Goal: Task Accomplishment & Management: Manage account settings

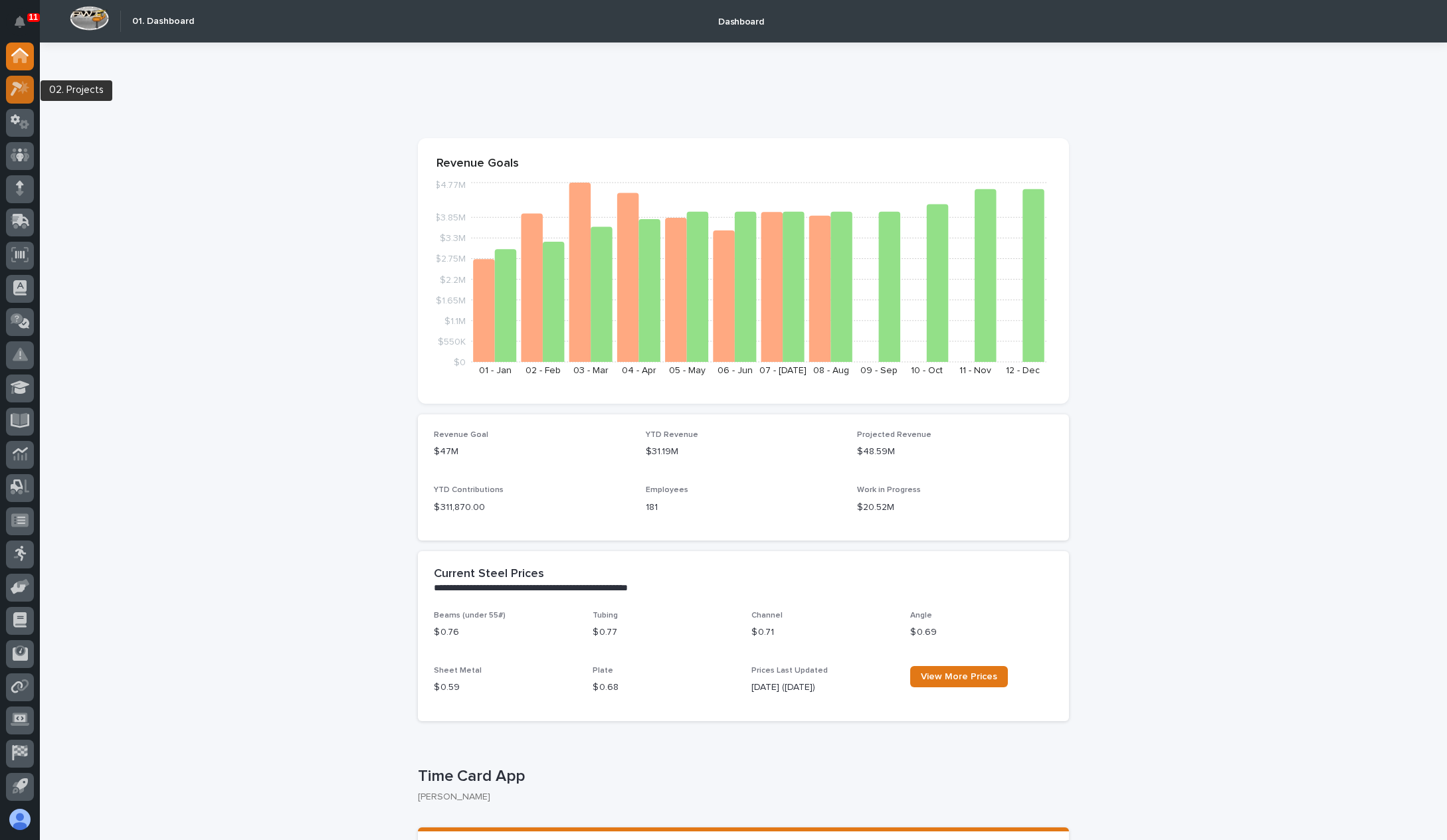
click at [15, 91] on icon at bounding box center [20, 89] width 19 height 15
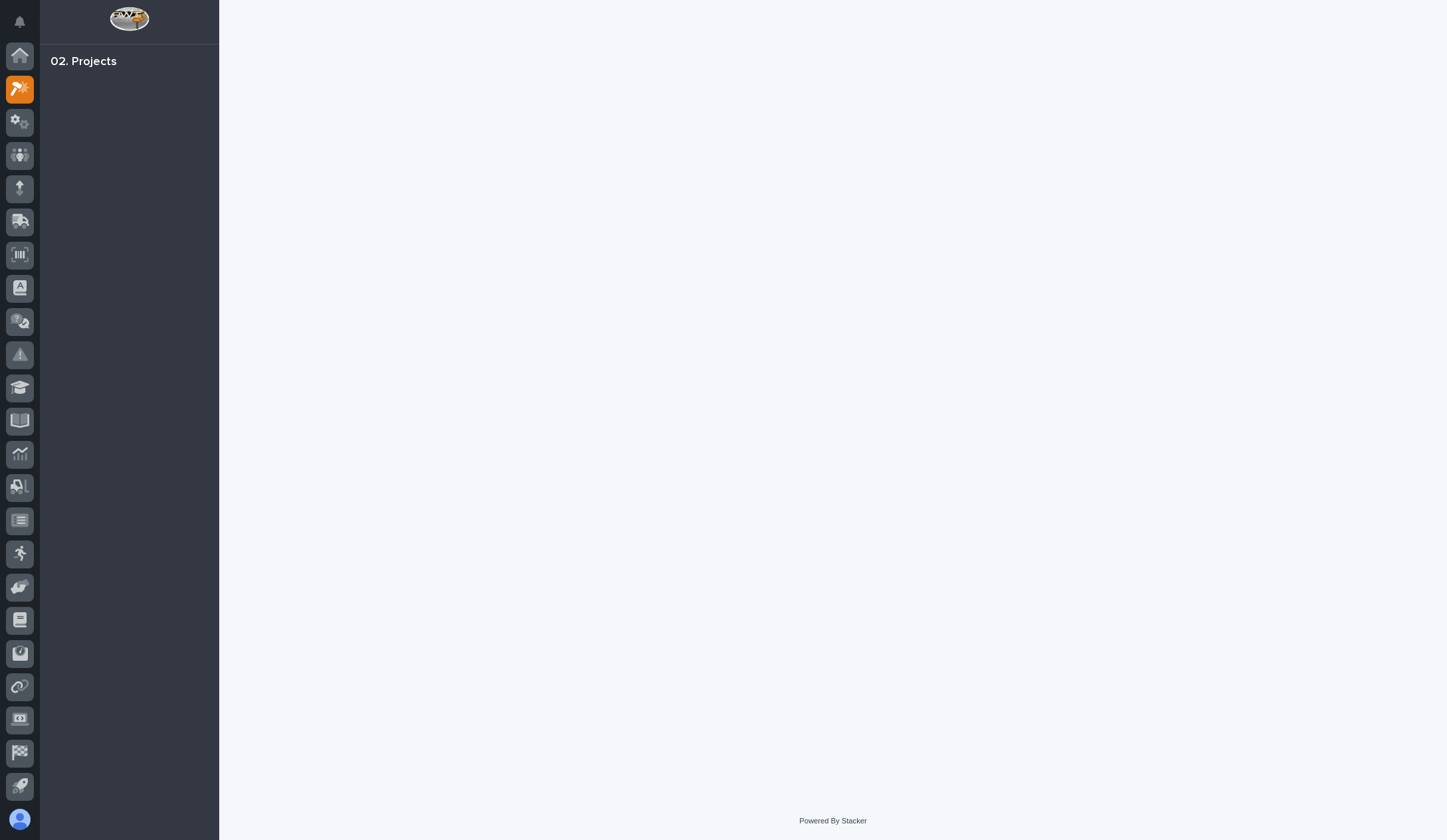
scroll to position [33, 0]
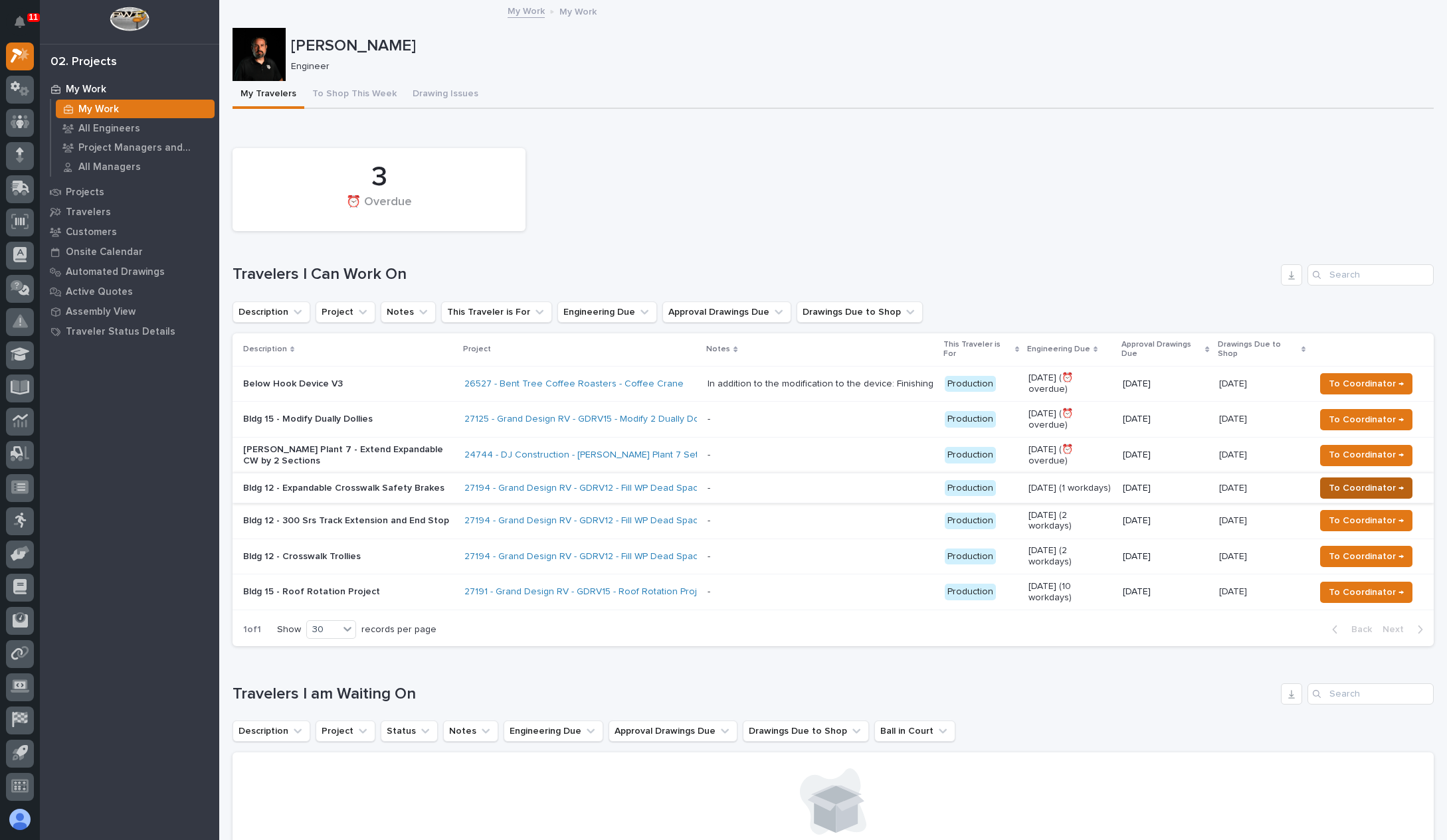
click at [1331, 480] on span "To Coordinator →" at bounding box center [1366, 487] width 75 height 16
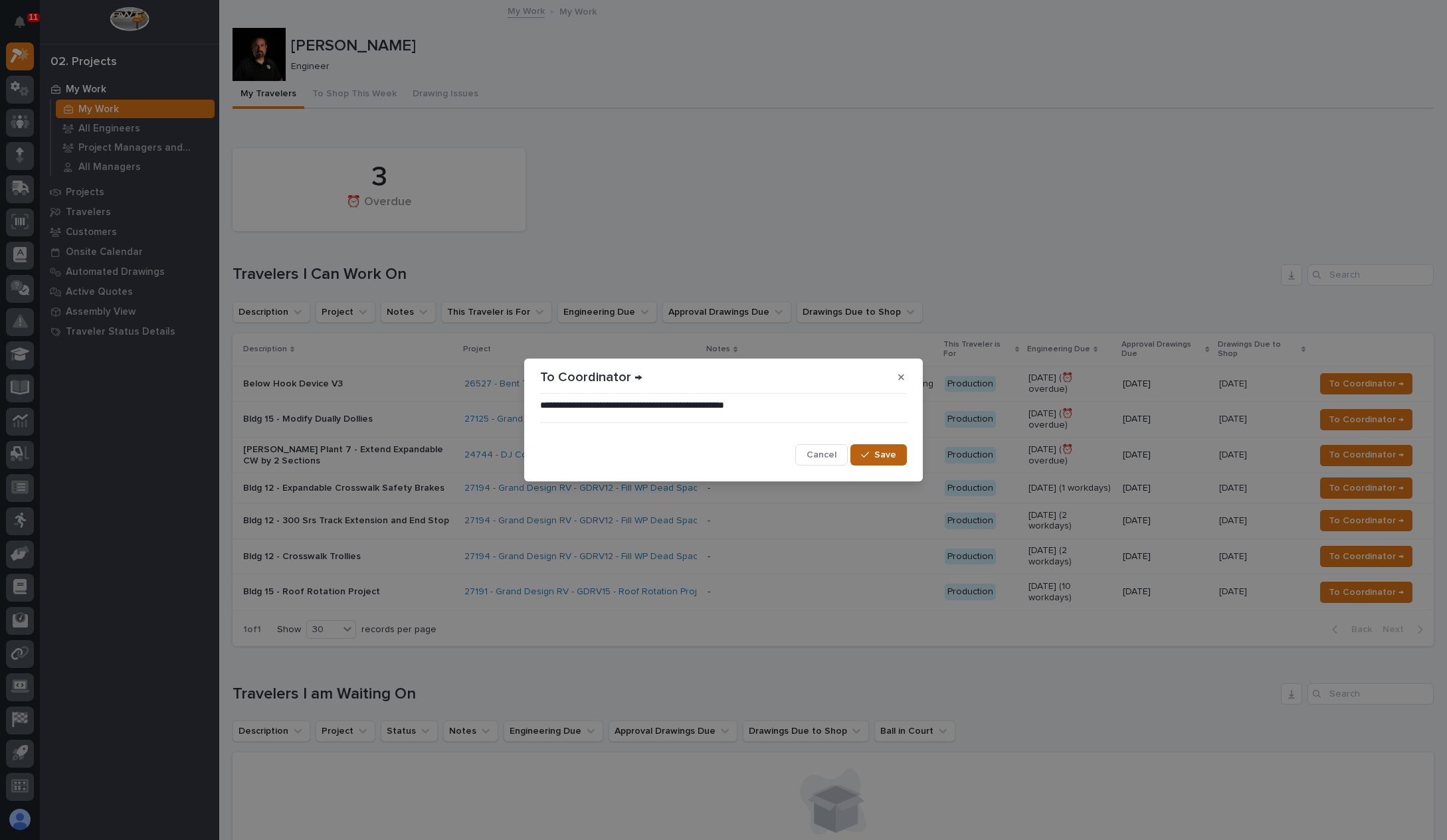
click at [894, 458] on span "Save" at bounding box center [885, 454] width 22 height 12
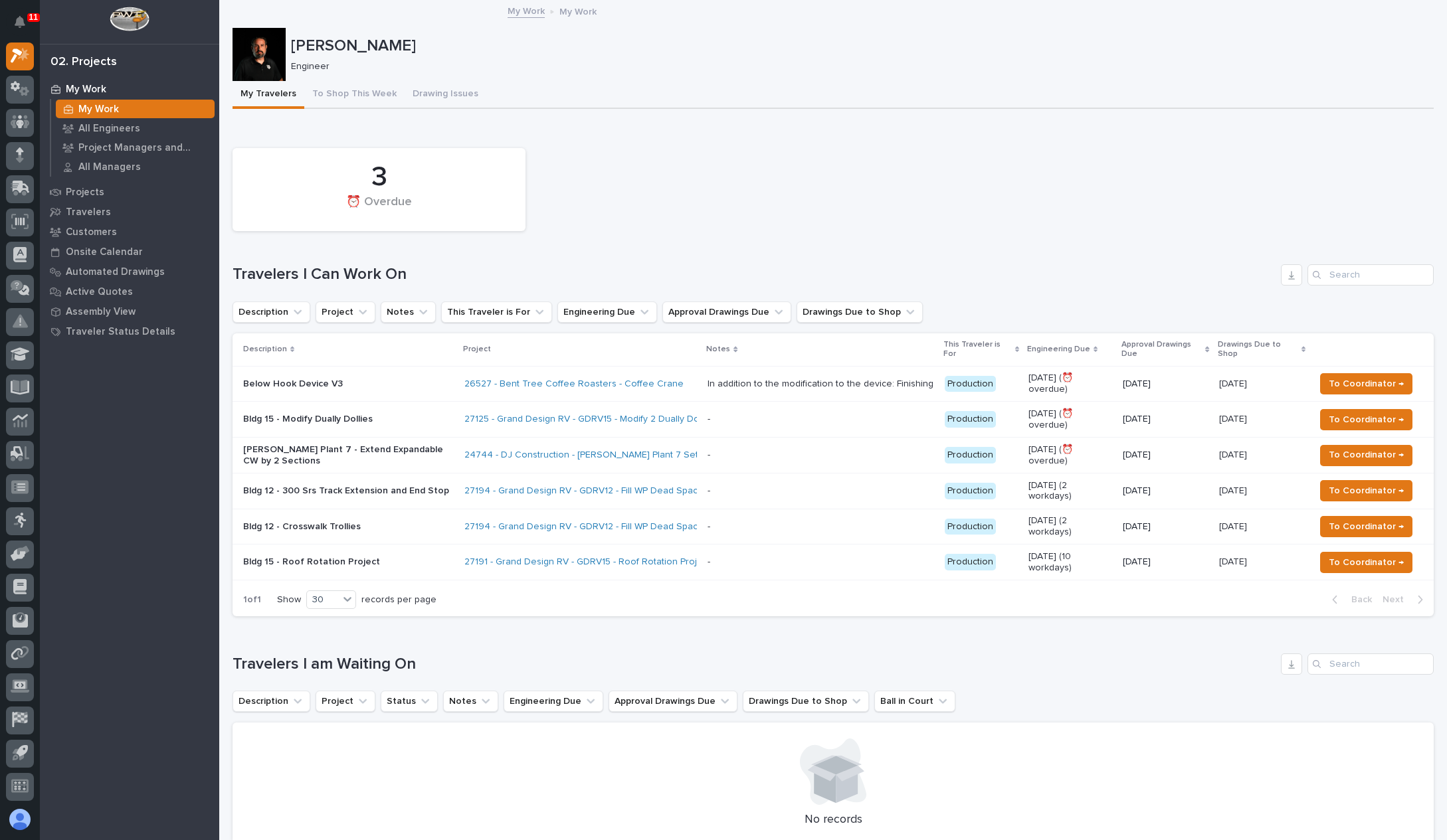
click at [862, 521] on p at bounding box center [820, 527] width 226 height 11
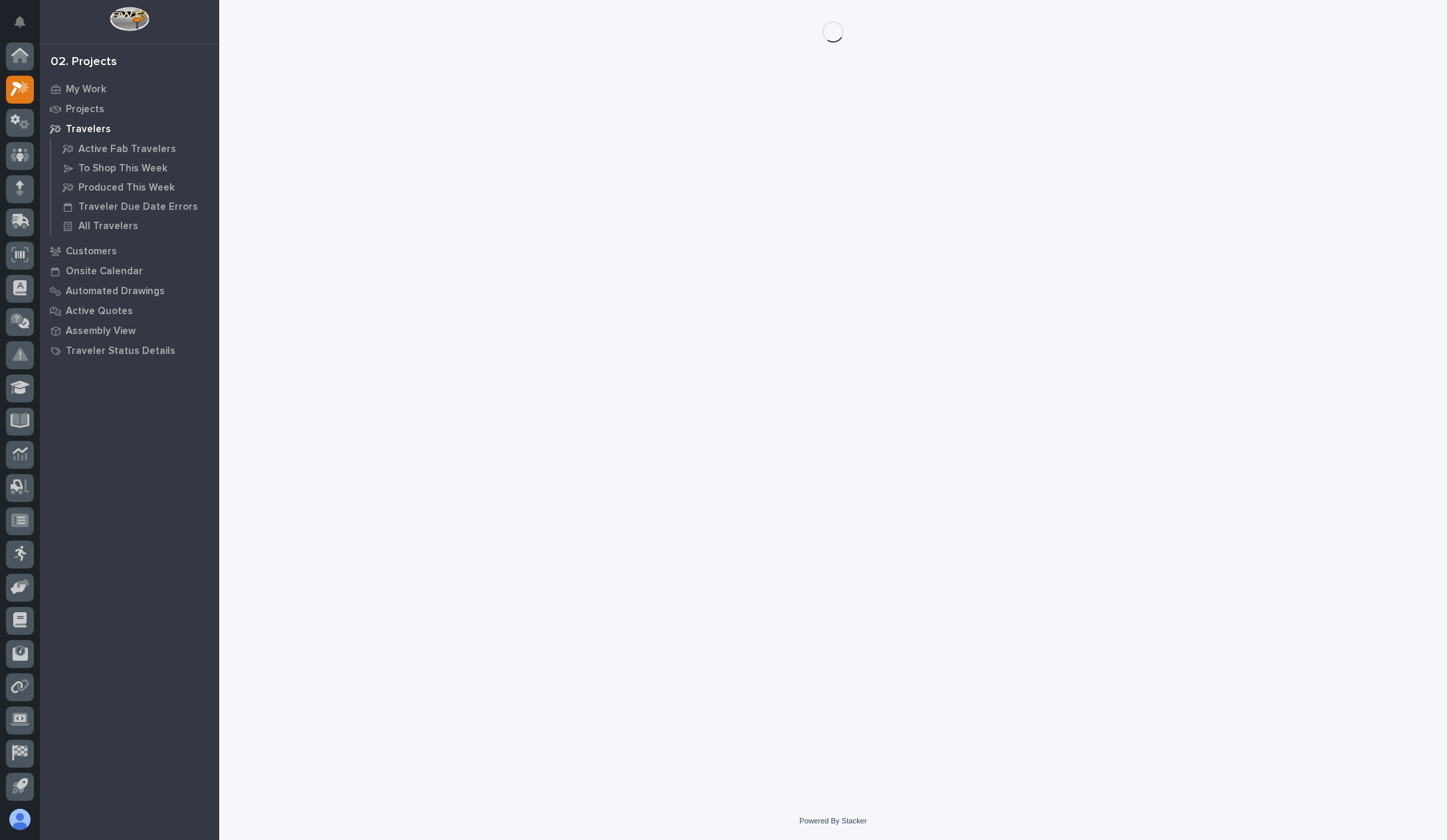
scroll to position [33, 0]
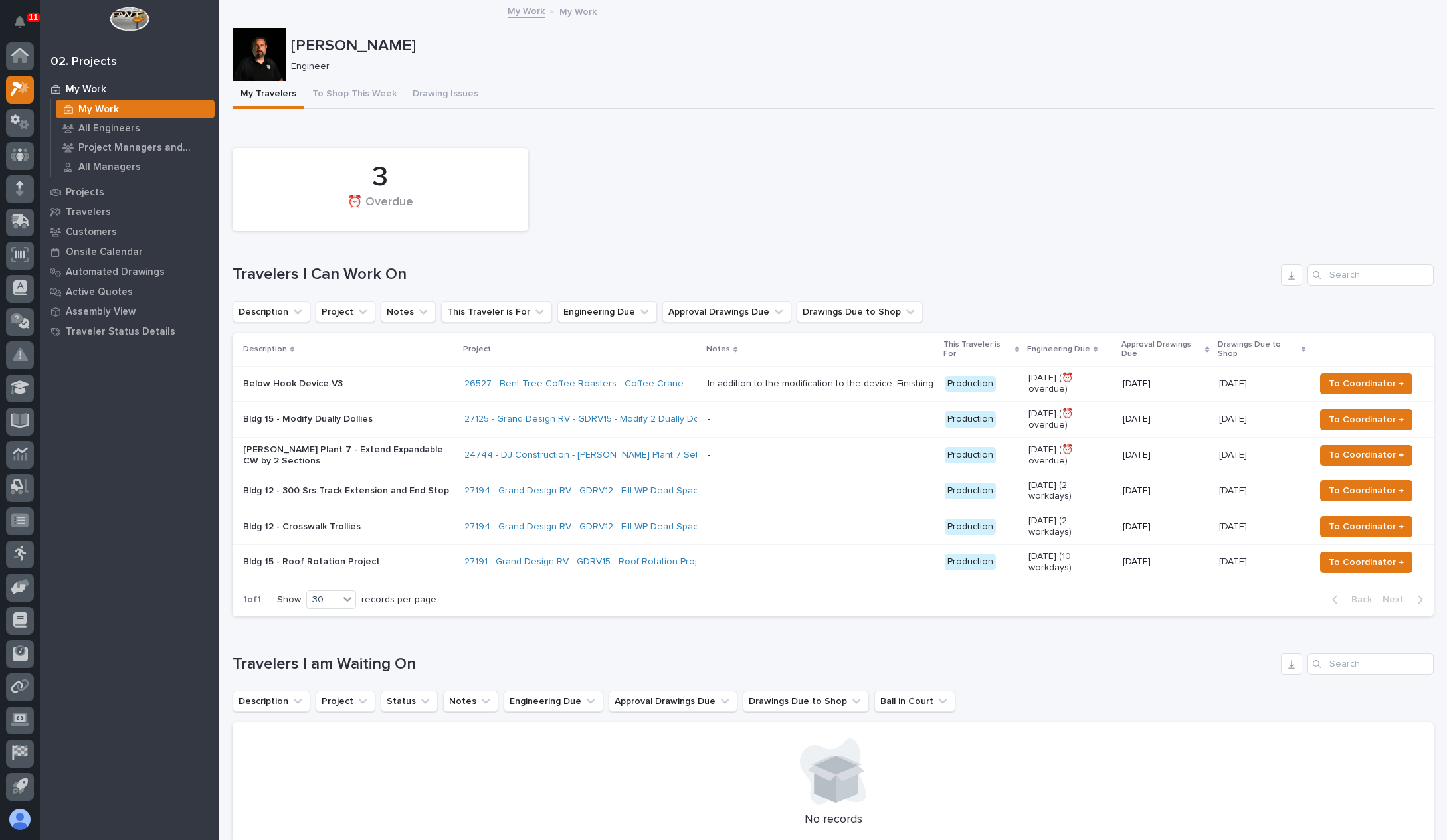
scroll to position [33, 0]
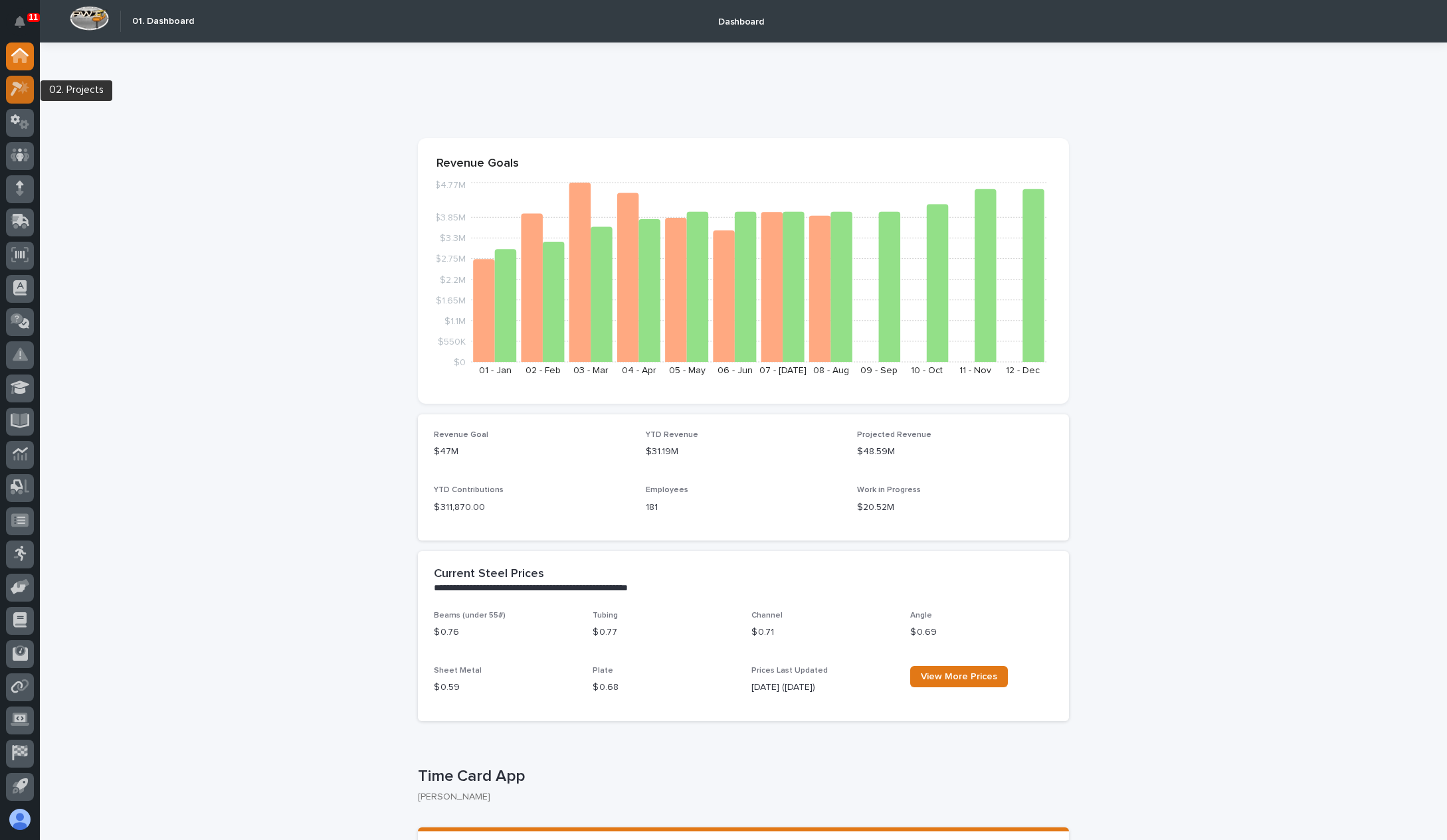
click at [14, 89] on icon at bounding box center [16, 89] width 12 height 14
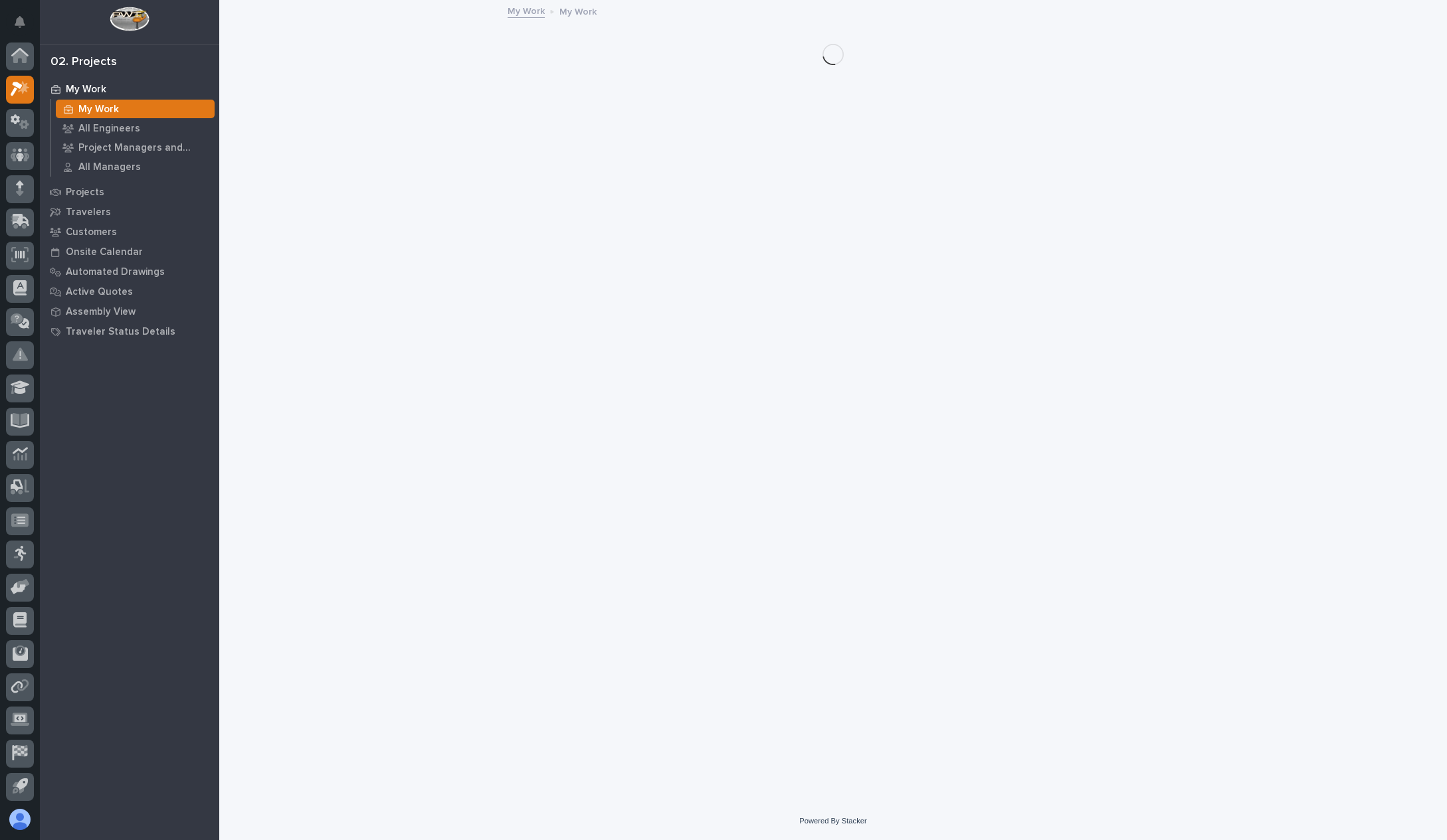
scroll to position [33, 0]
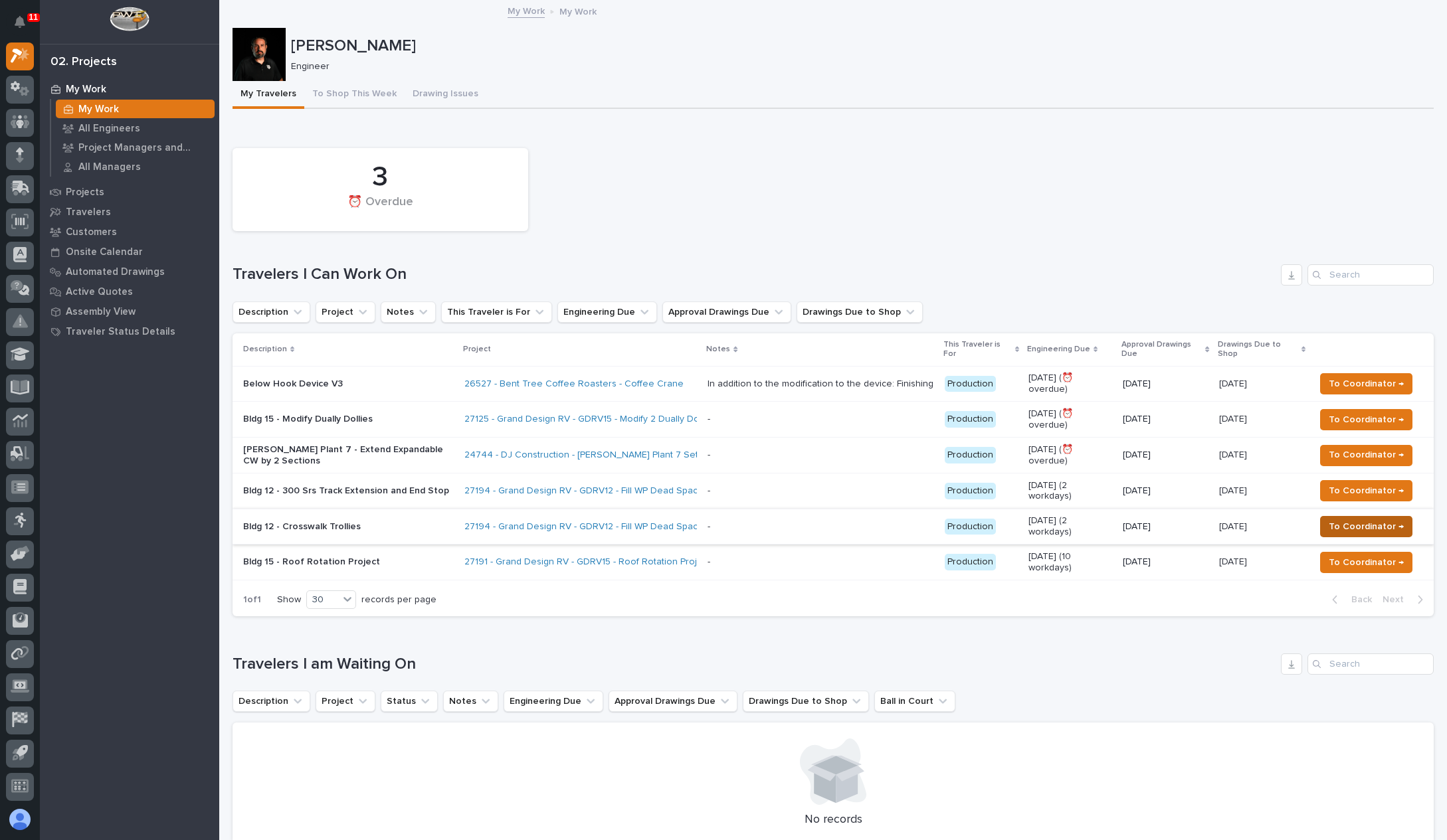
click at [1377, 519] on span "To Coordinator →" at bounding box center [1366, 527] width 75 height 16
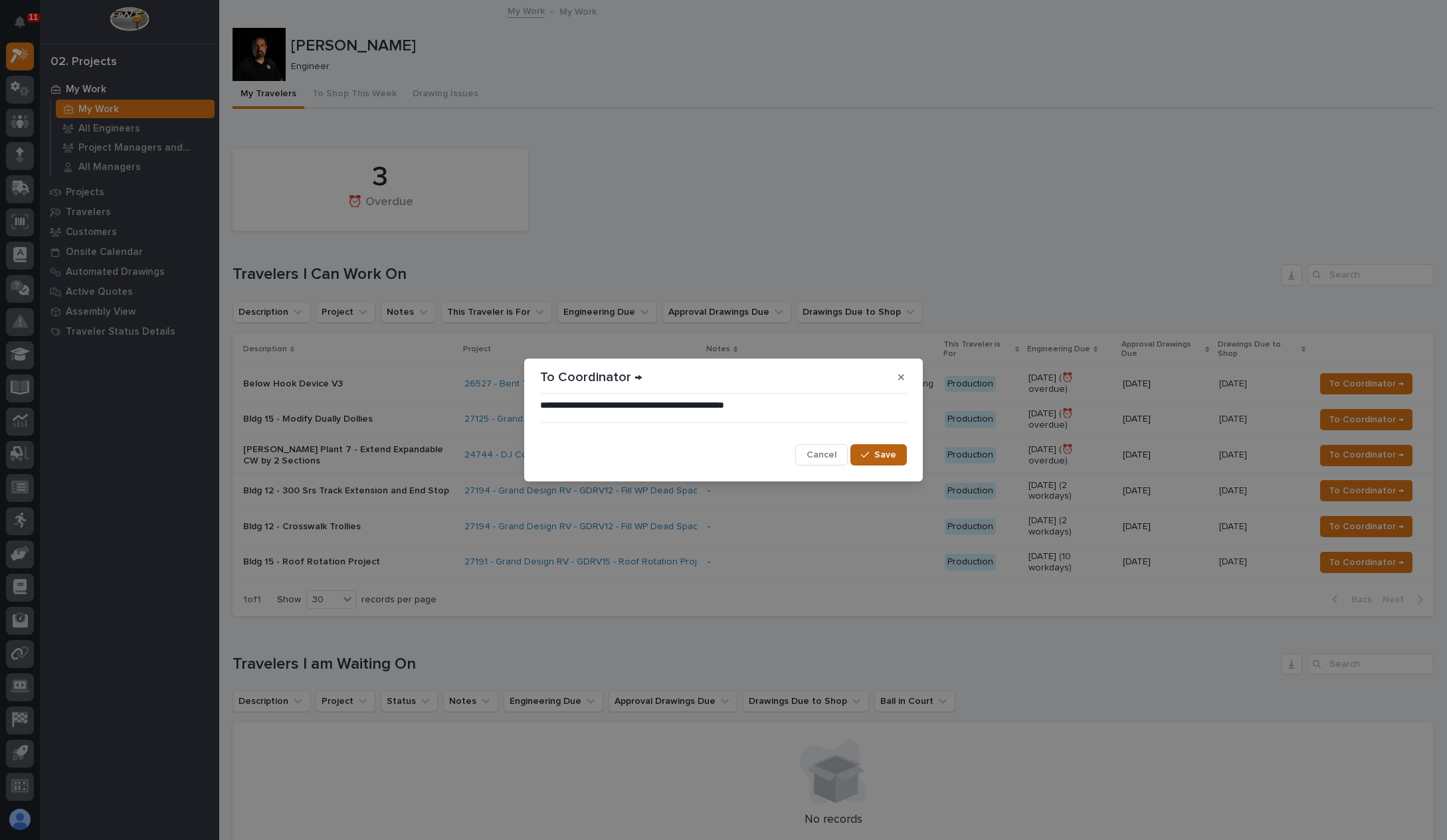
click at [900, 455] on button "Save" at bounding box center [879, 454] width 56 height 21
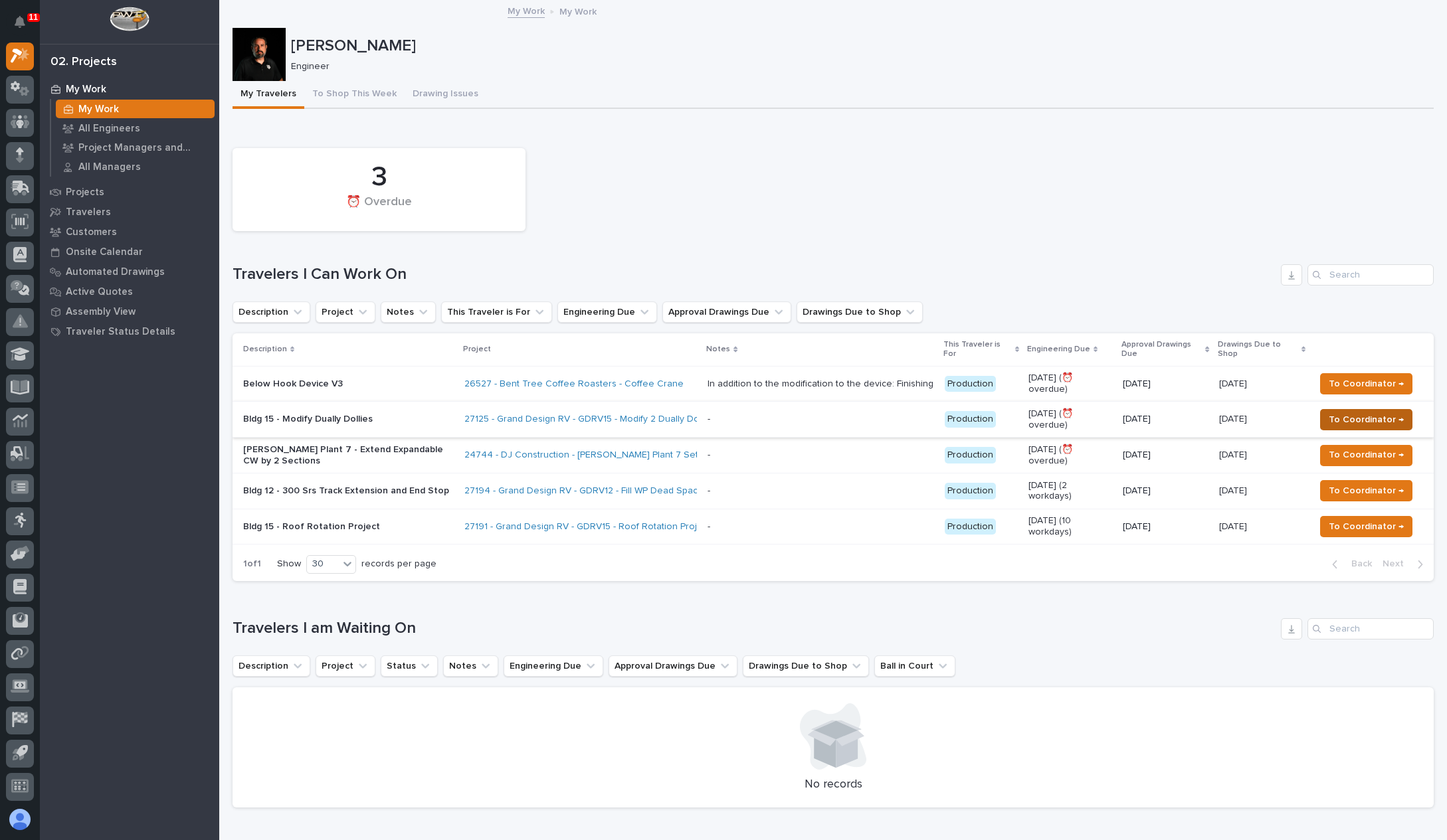
click at [1383, 412] on span "To Coordinator →" at bounding box center [1366, 419] width 75 height 16
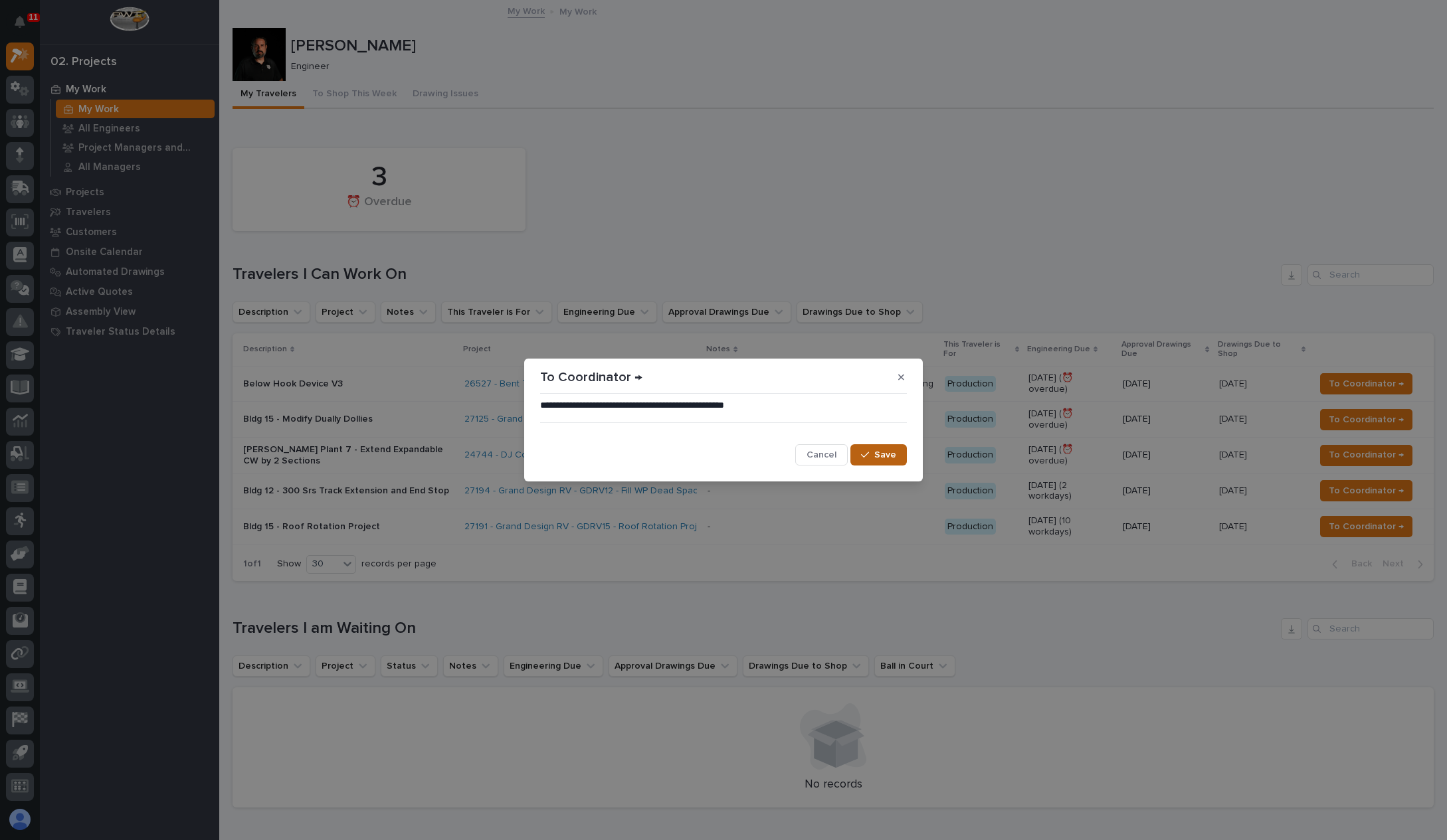
click at [874, 458] on div "button" at bounding box center [867, 455] width 13 height 10
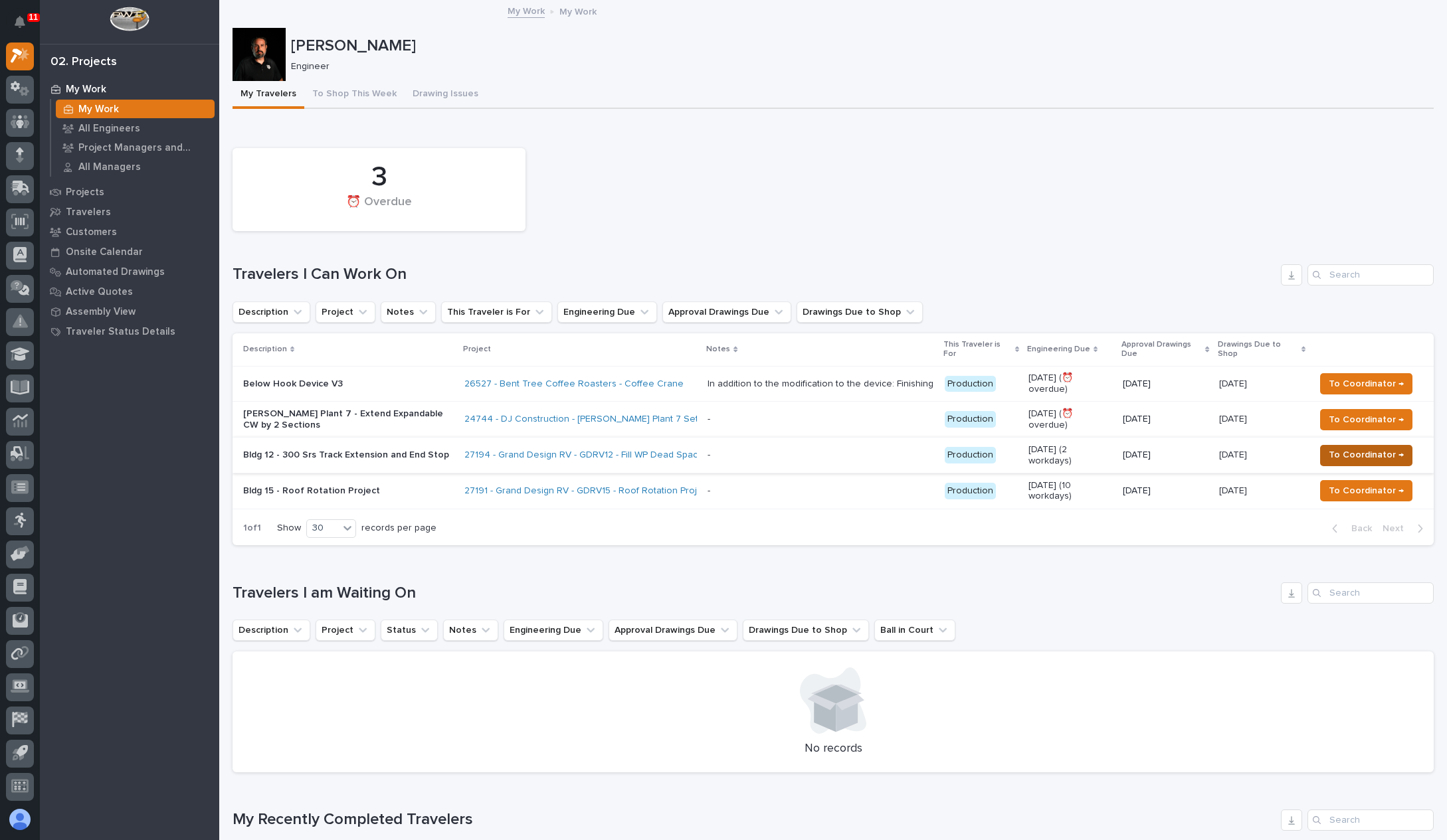
click at [1388, 449] on span "To Coordinator →" at bounding box center [1366, 454] width 75 height 16
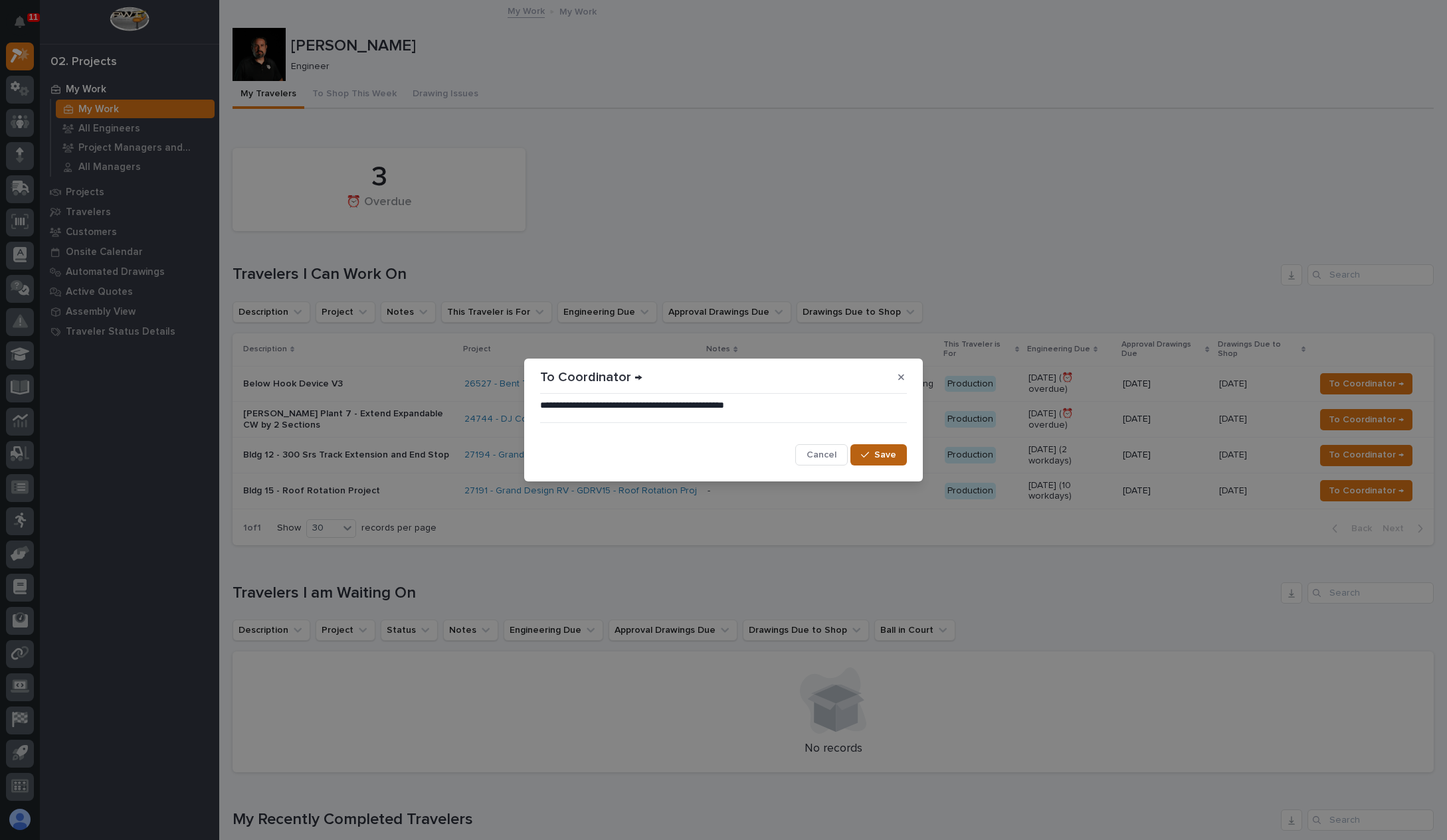
click at [888, 455] on span "Save" at bounding box center [885, 454] width 22 height 12
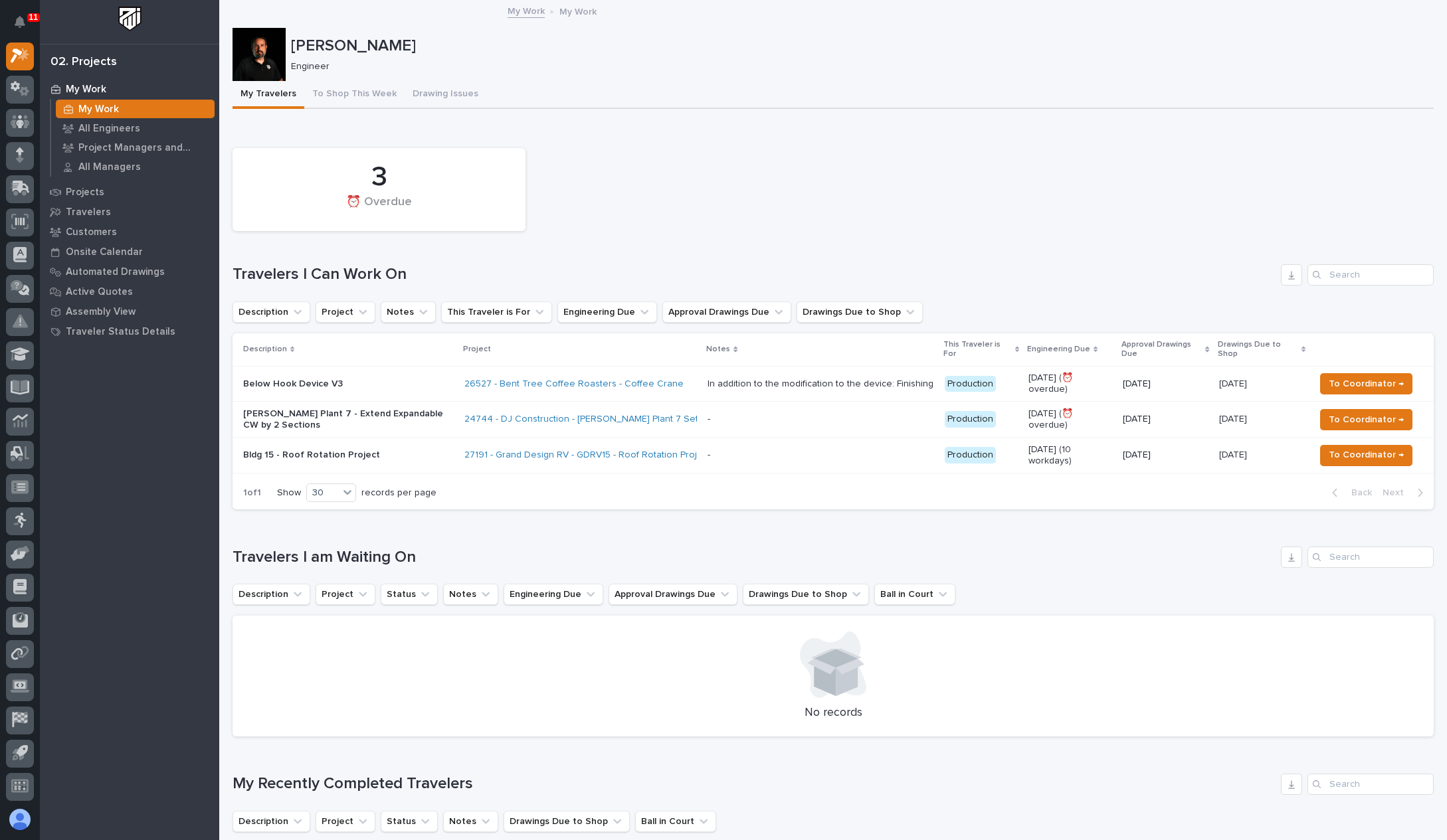
click at [807, 261] on div "3 ⏰ Overdue Travelers I Can Work On Description Project Notes This Traveler is …" at bounding box center [833, 325] width 1201 height 368
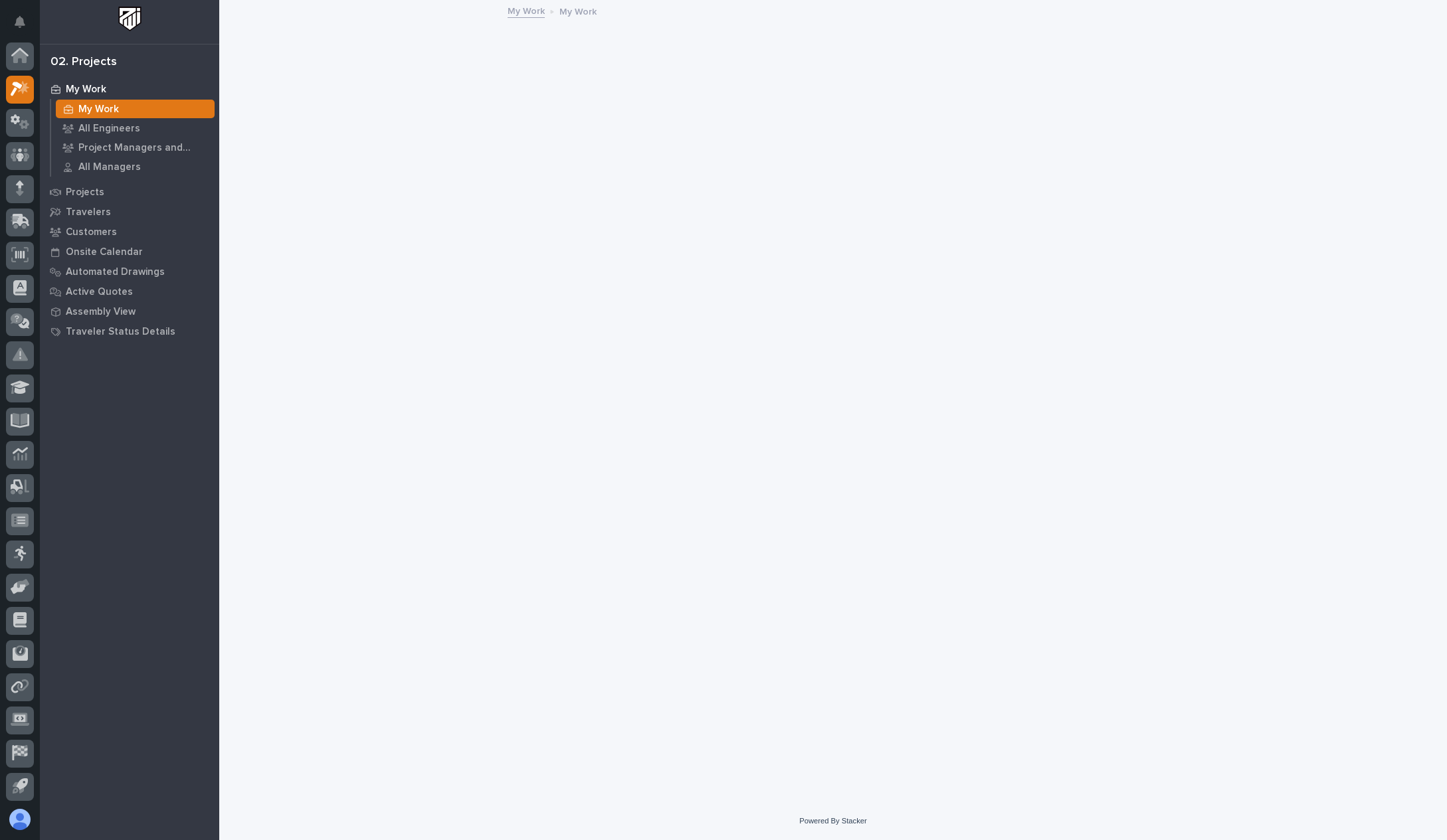
scroll to position [33, 0]
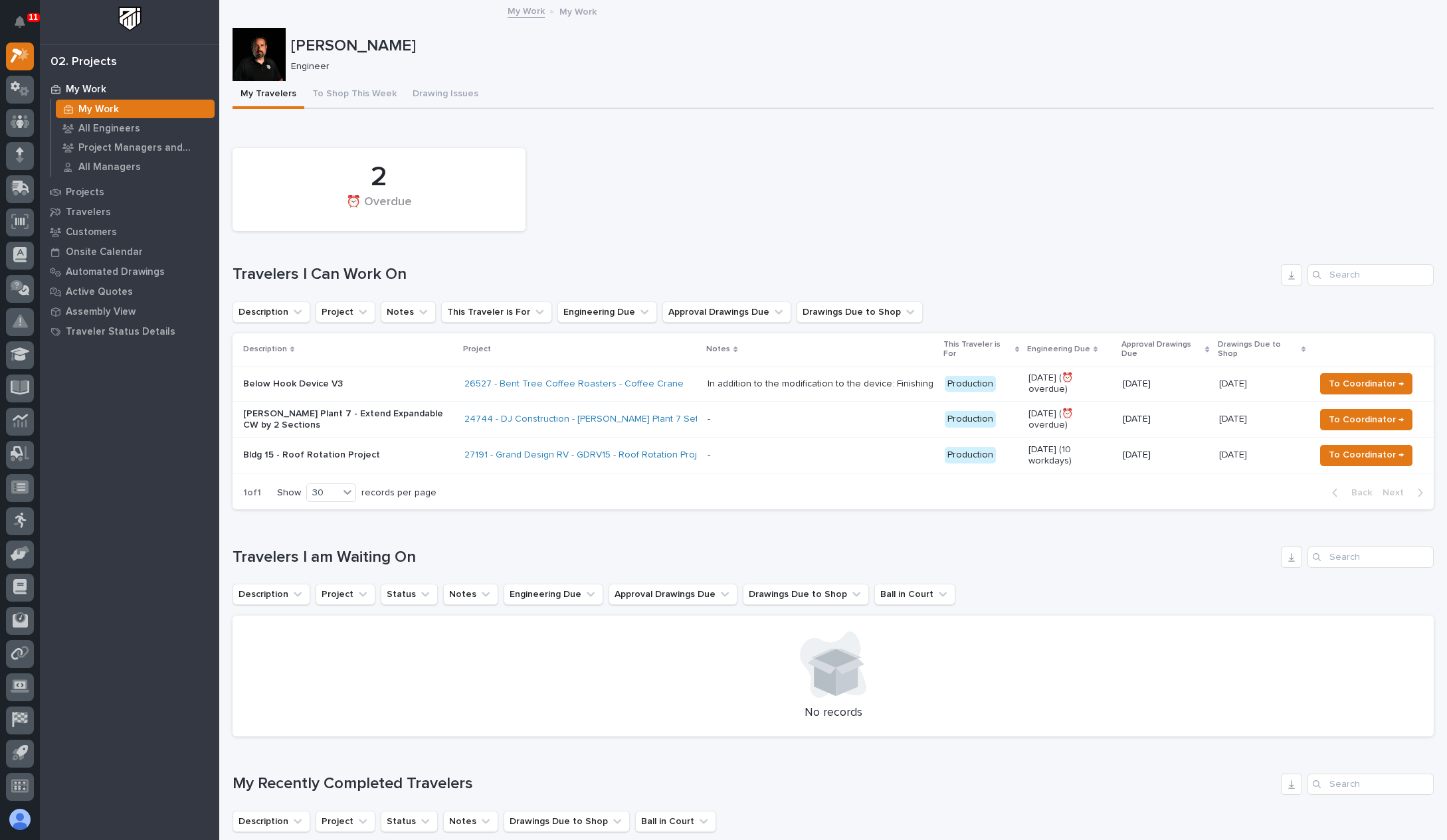
click at [1195, 379] on p "[DATE]" at bounding box center [1166, 384] width 85 height 11
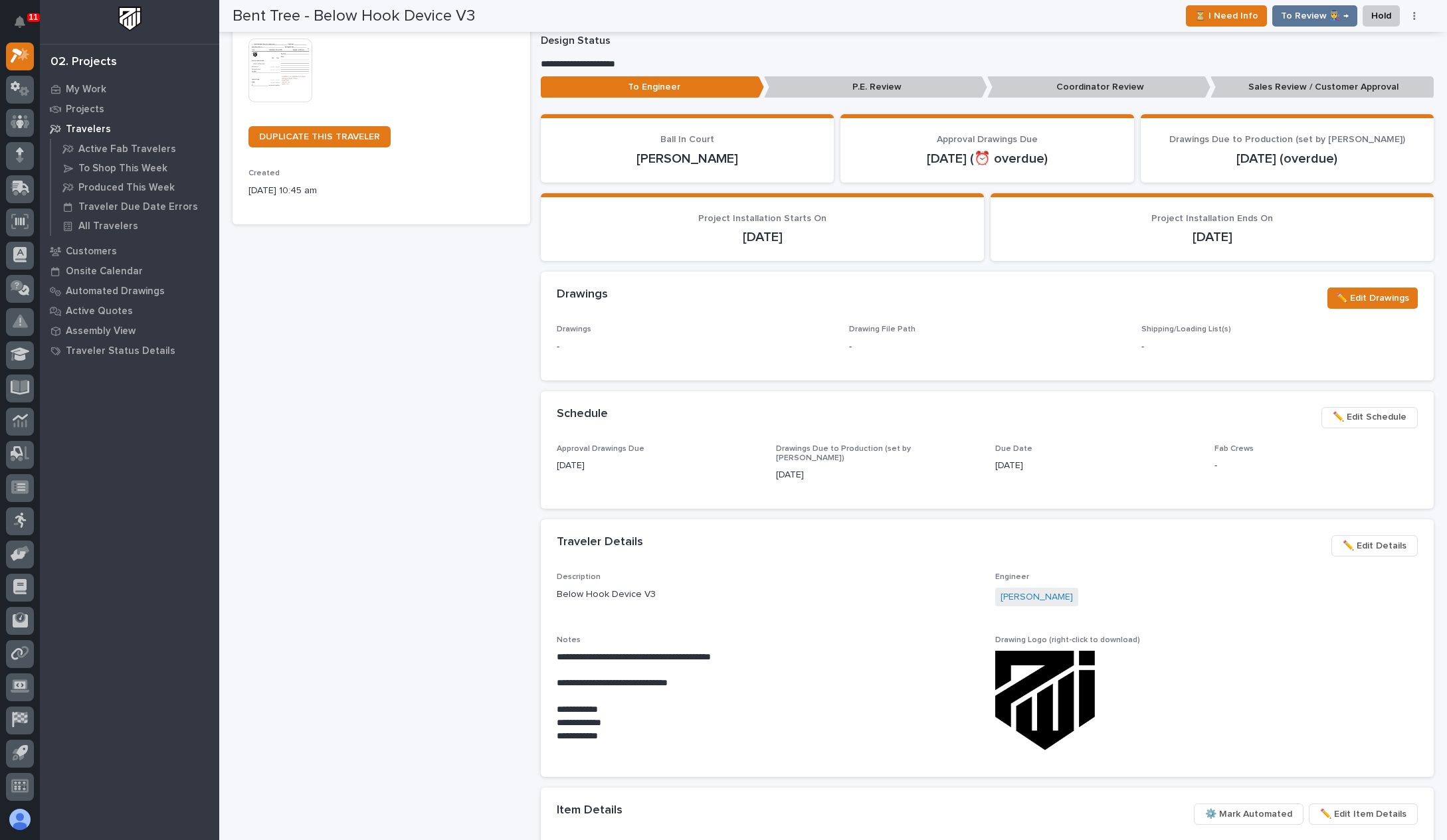
scroll to position [265, 0]
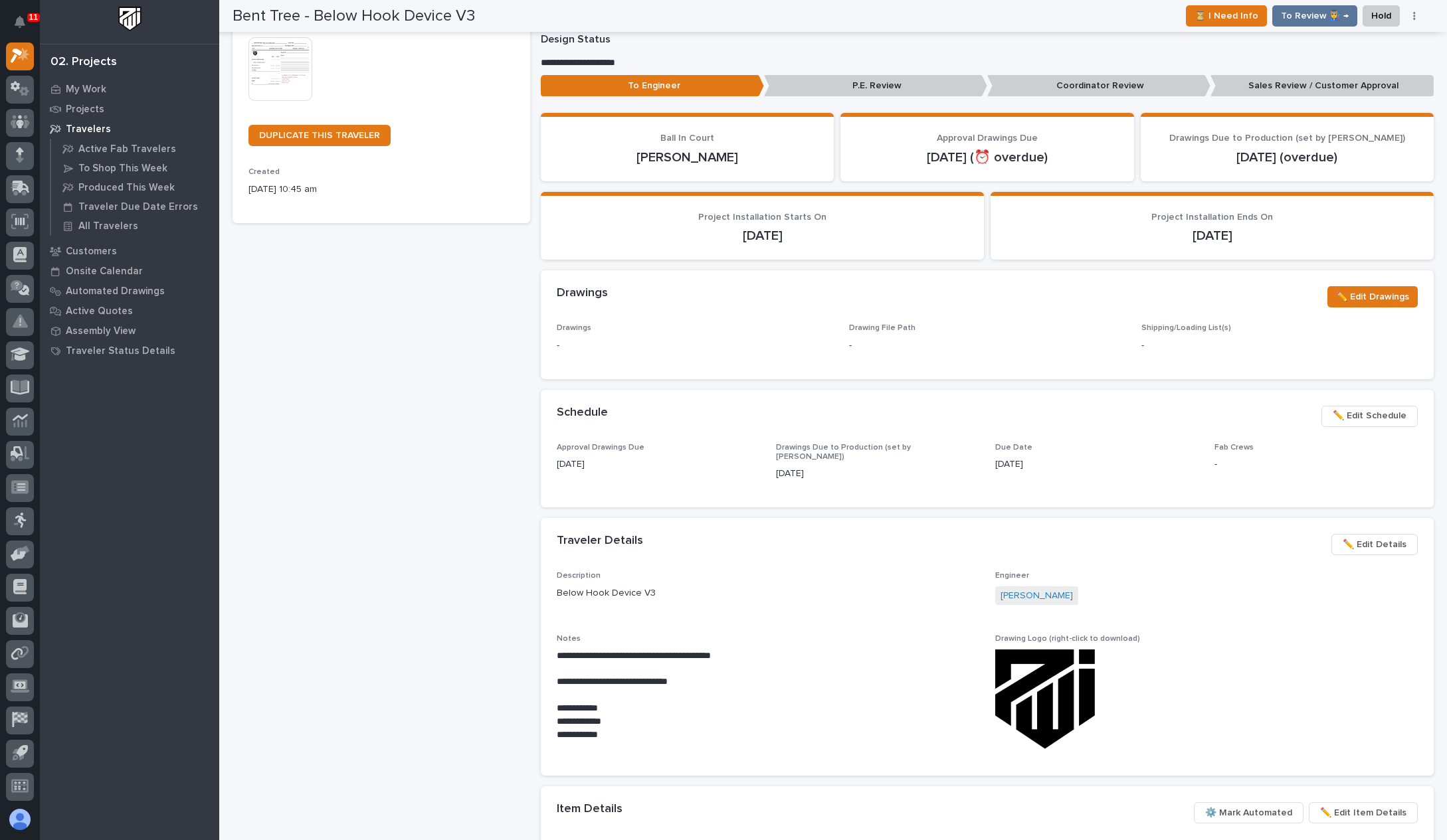
click at [1344, 537] on span "✏️ Edit Details" at bounding box center [1374, 544] width 64 height 16
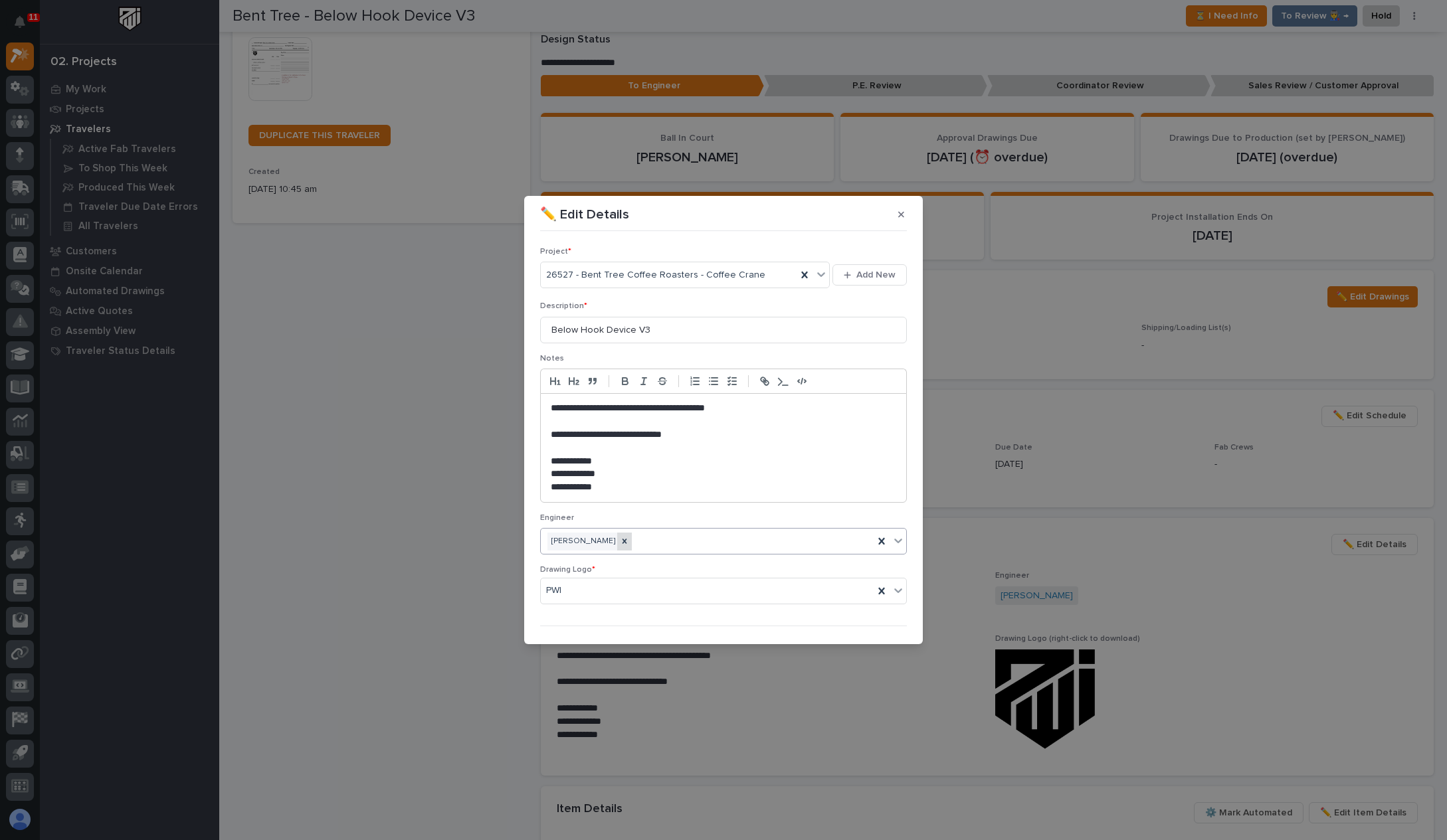
click at [618, 546] on div at bounding box center [624, 542] width 14 height 18
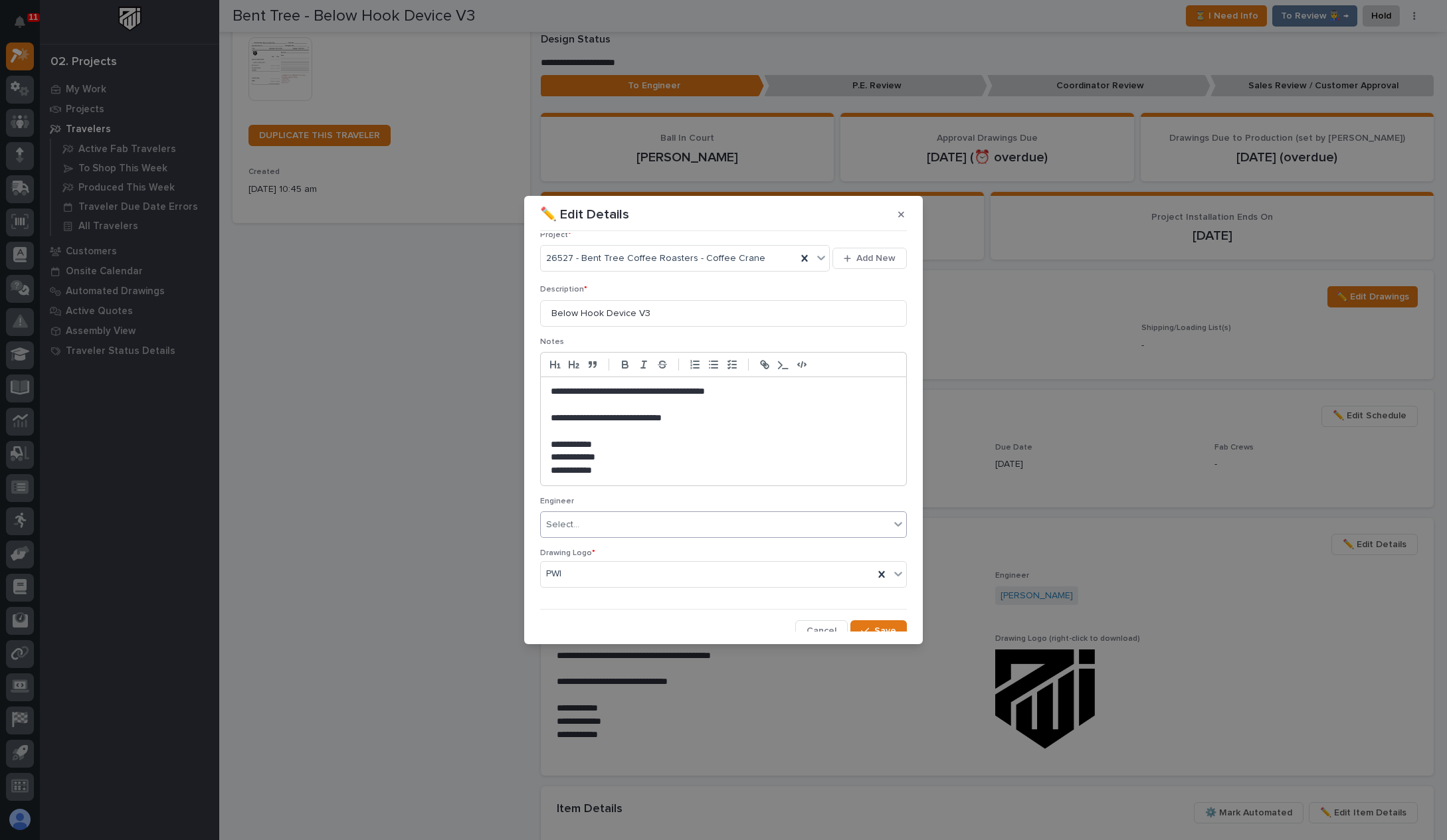
scroll to position [24, 0]
click at [885, 622] on span "Save" at bounding box center [885, 623] width 22 height 12
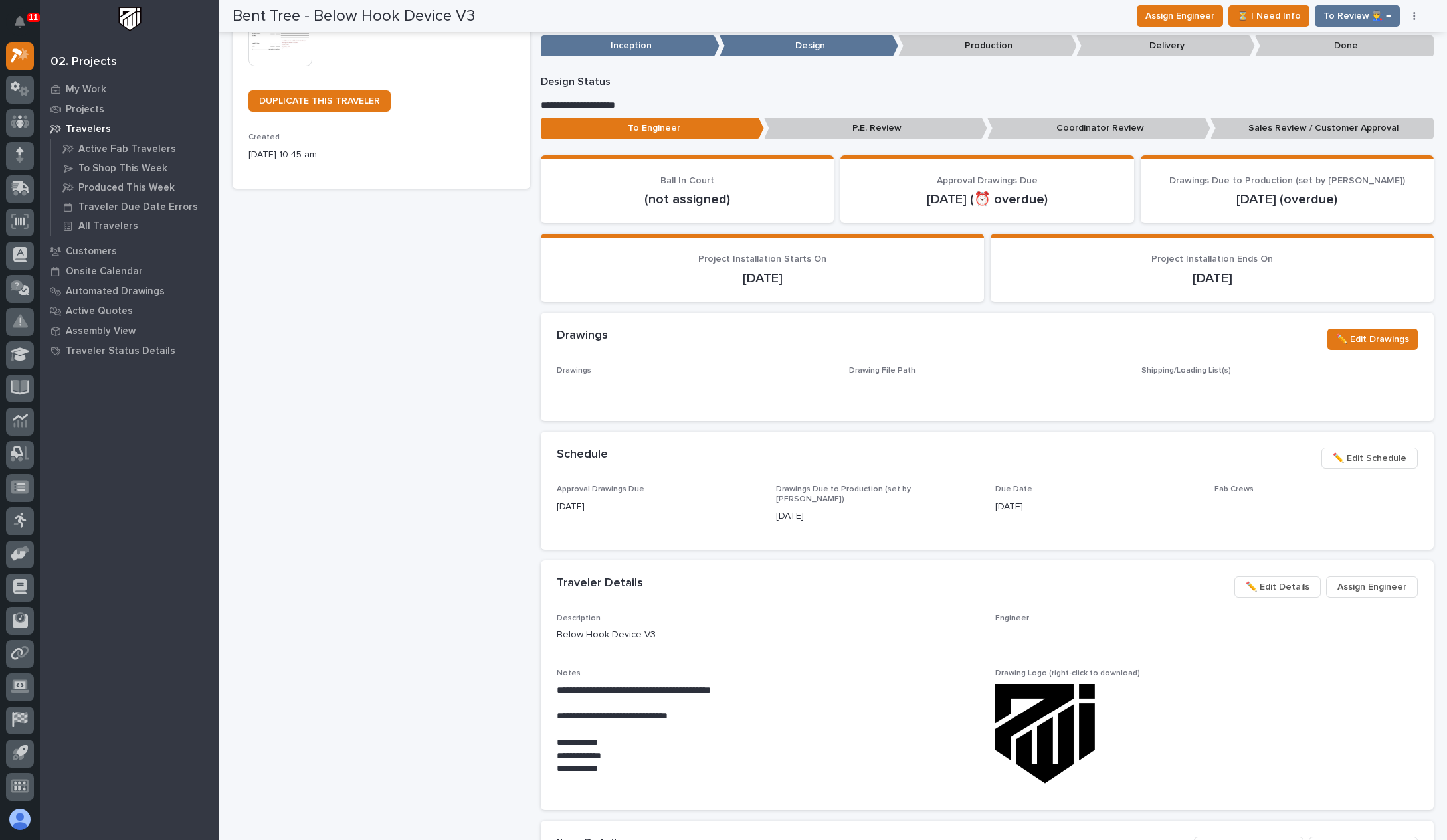
scroll to position [300, 0]
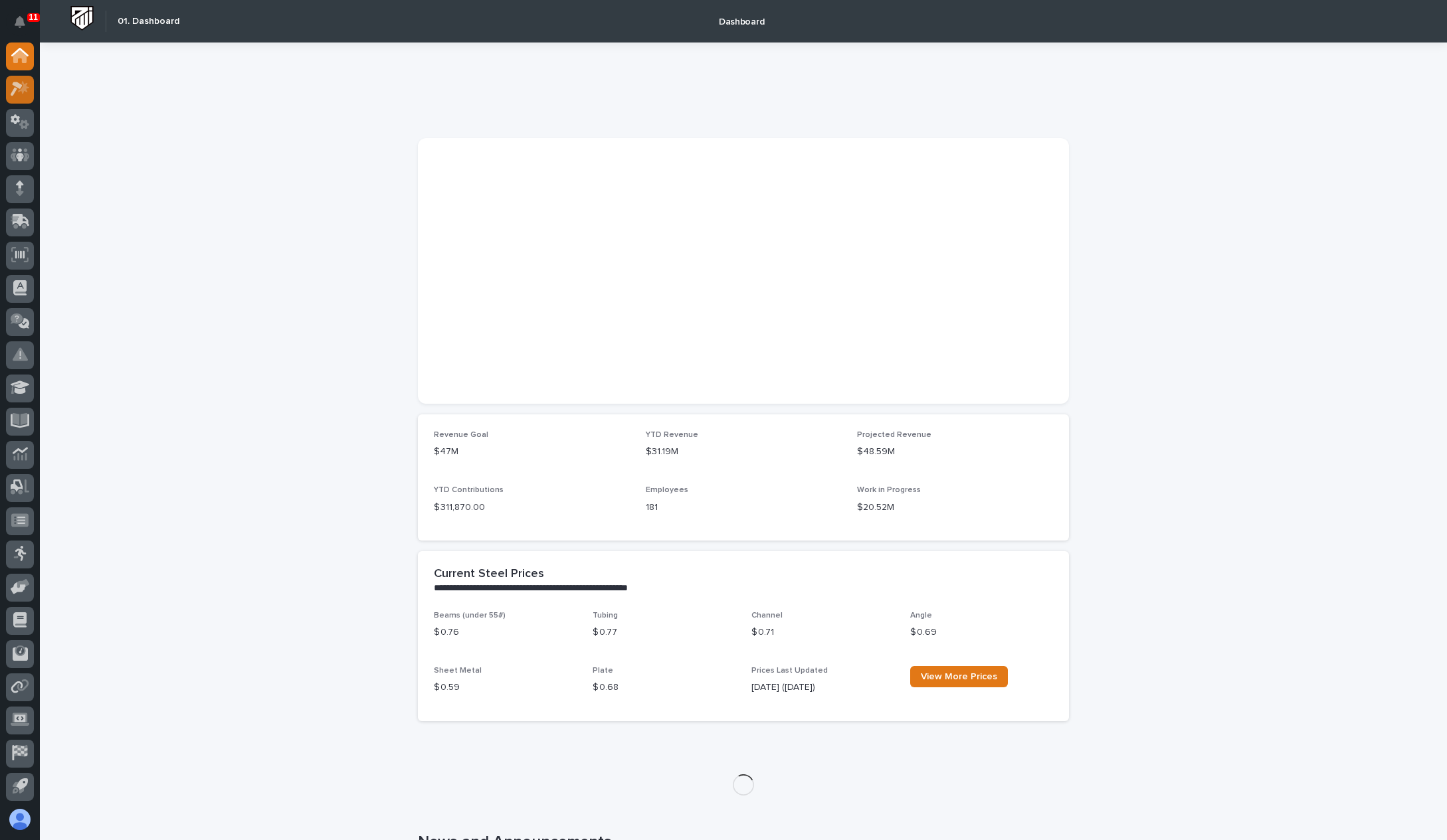
click at [30, 79] on div at bounding box center [20, 89] width 28 height 28
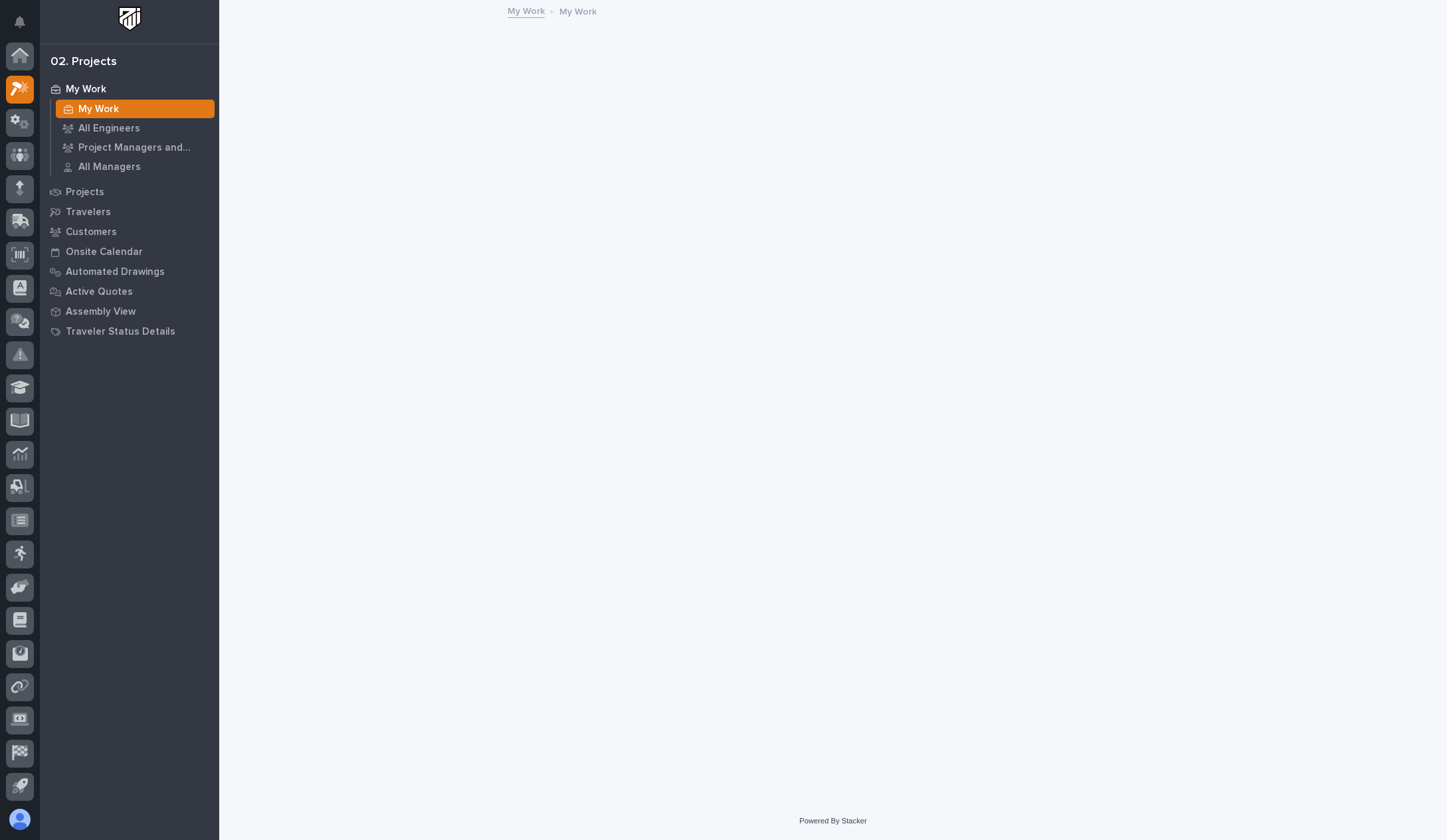
scroll to position [33, 0]
